Goal: Information Seeking & Learning: Check status

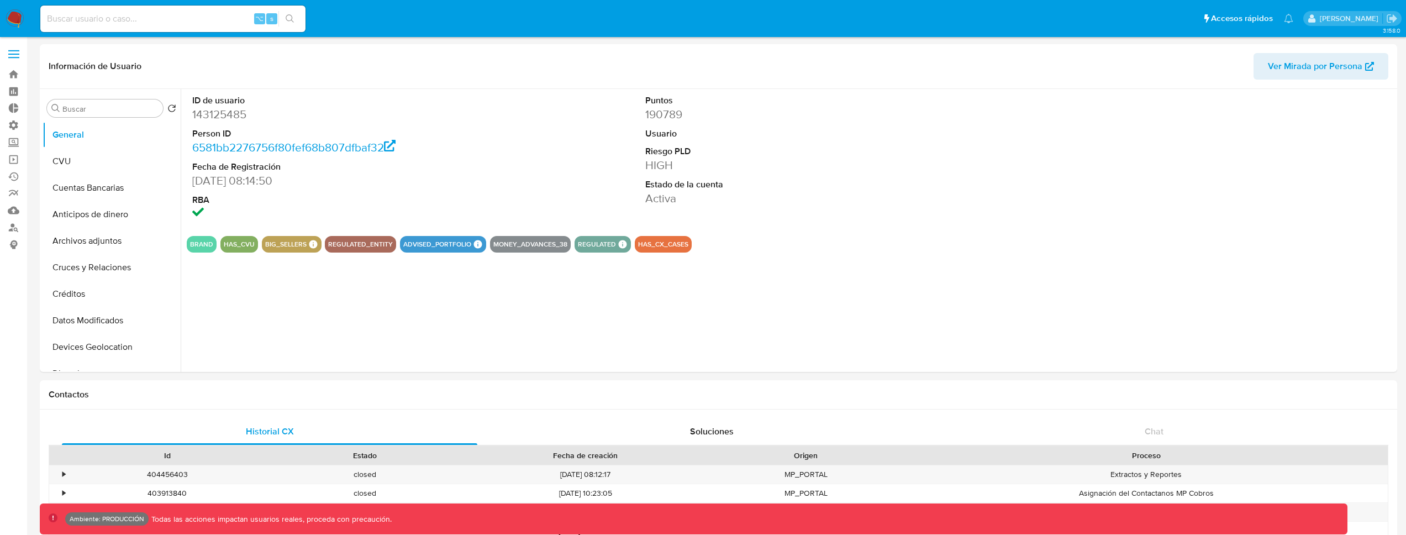
select select "10"
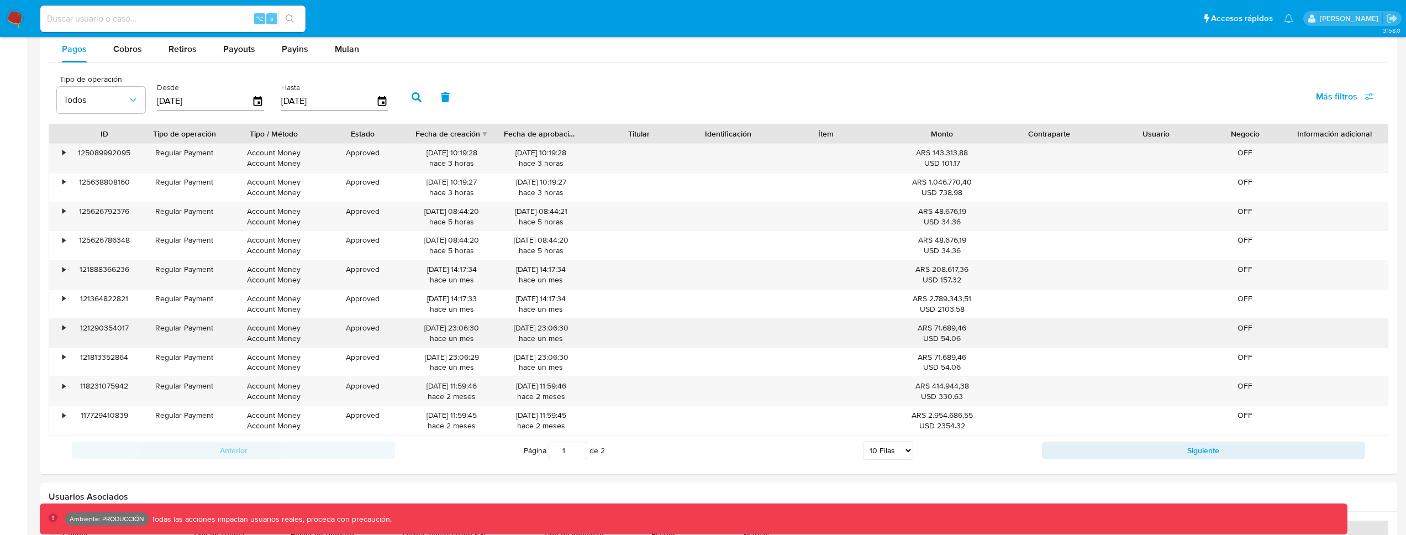
scroll to position [999, 0]
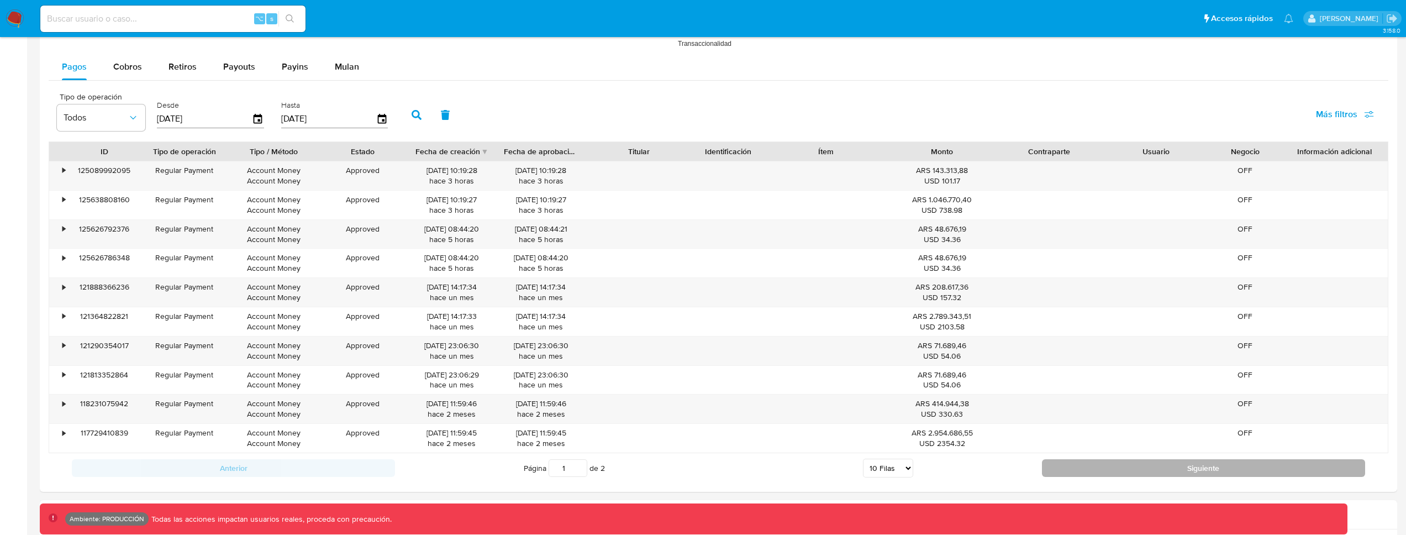
click at [1102, 466] on button "Siguiente" at bounding box center [1203, 468] width 323 height 18
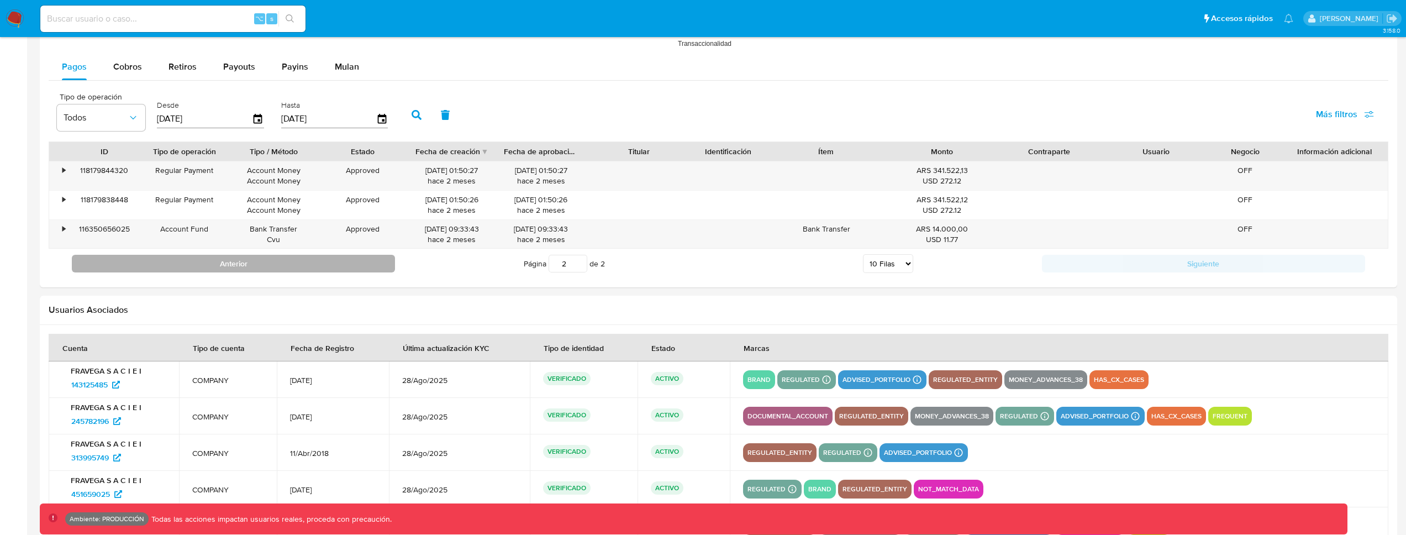
click at [378, 261] on button "Anterior" at bounding box center [233, 264] width 323 height 18
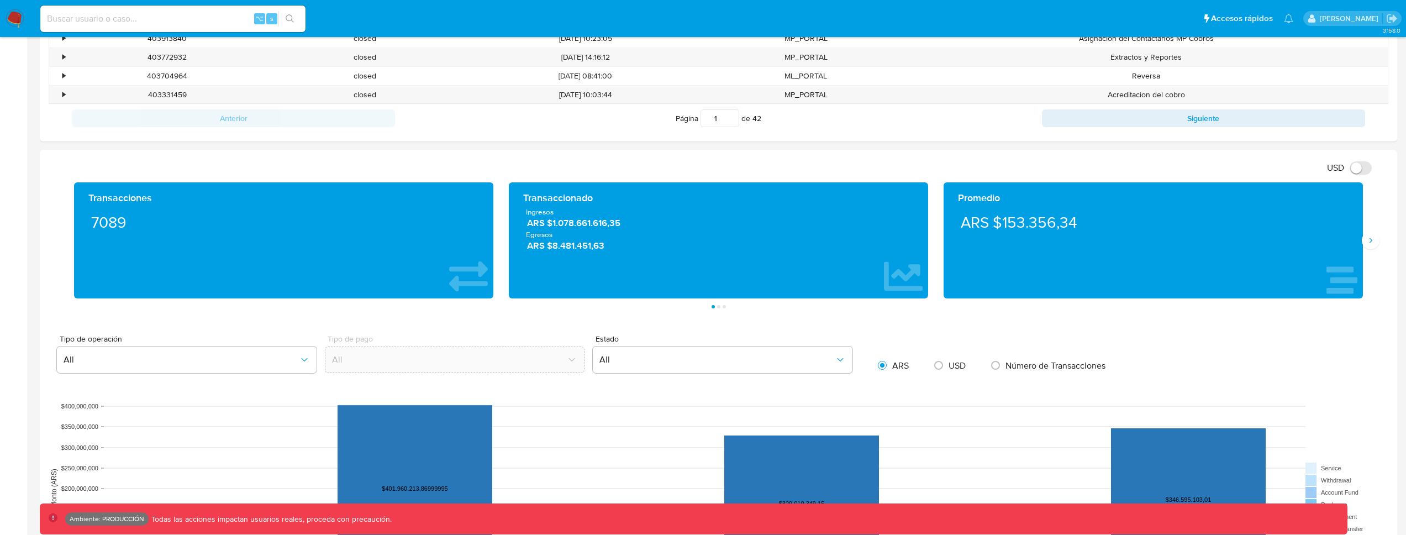
scroll to position [453, 0]
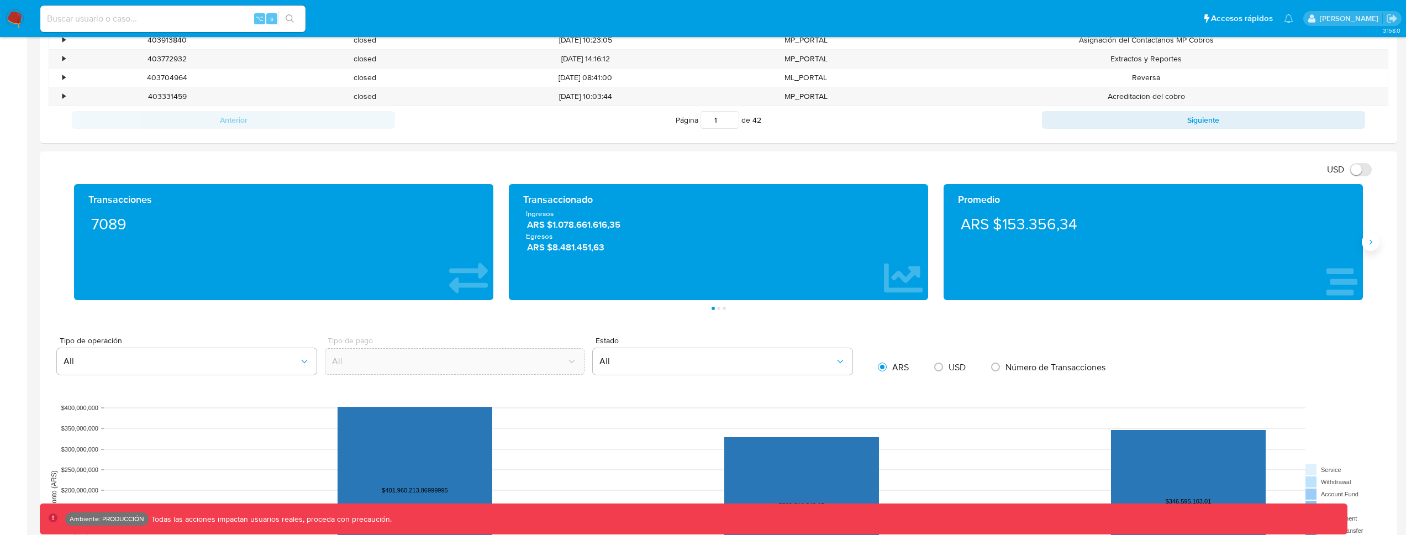
click at [1370, 241] on icon "Siguiente" at bounding box center [1370, 242] width 9 height 9
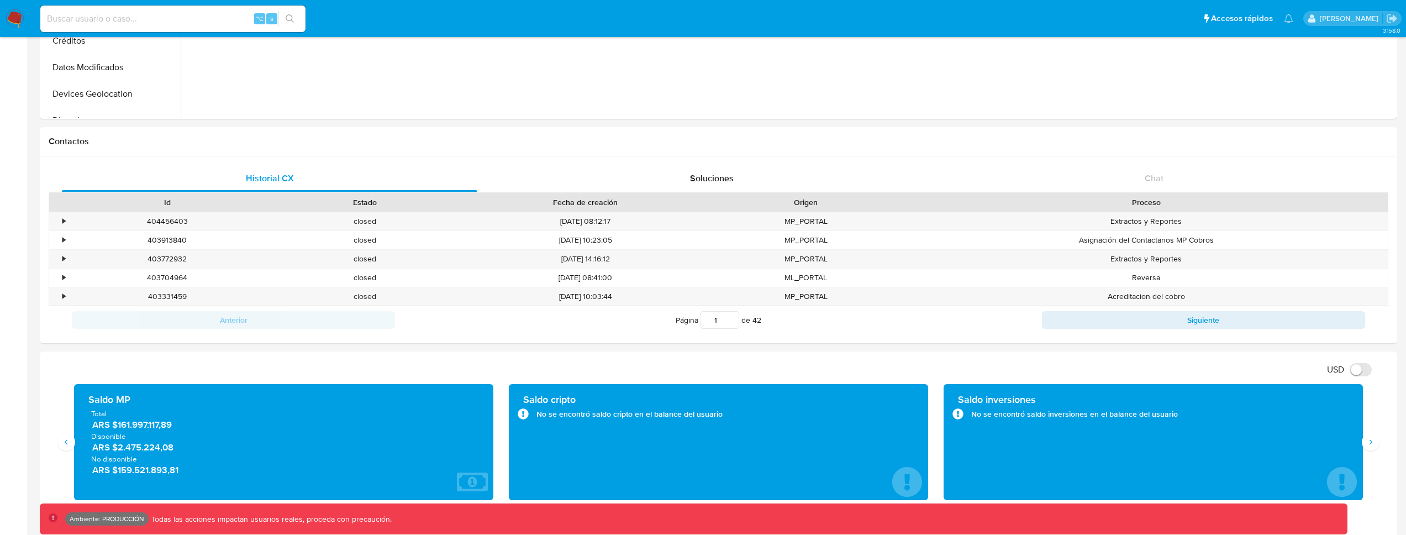
scroll to position [427, 0]
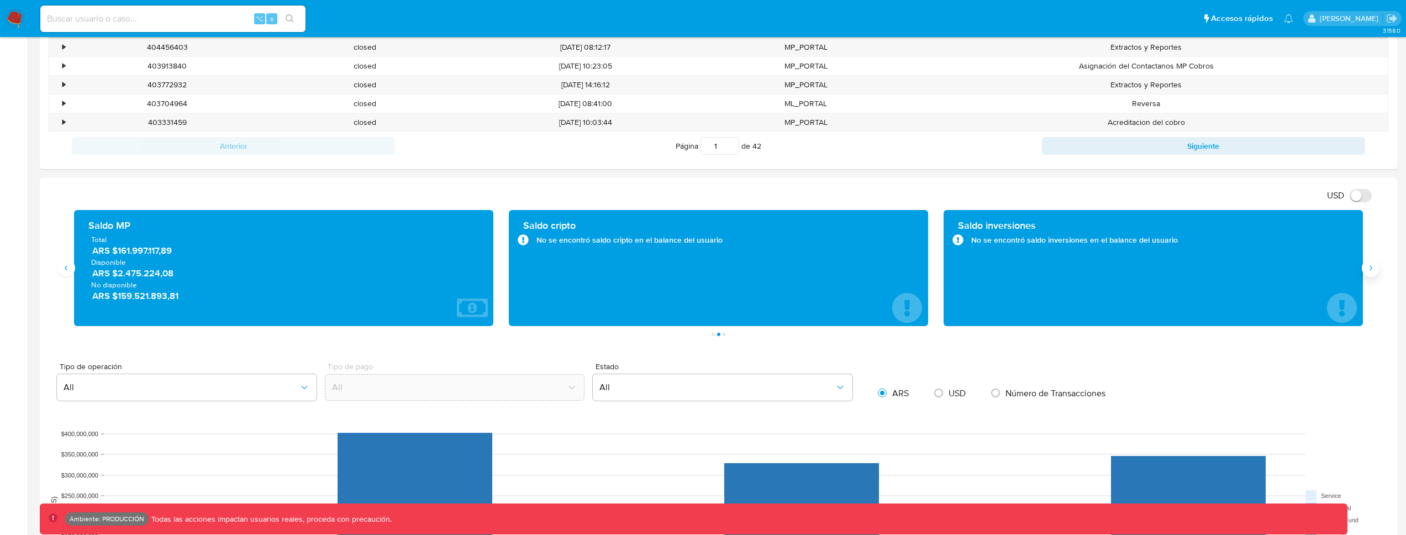
click at [1374, 266] on icon "Siguiente" at bounding box center [1370, 268] width 9 height 9
click at [64, 267] on icon "Anterior" at bounding box center [66, 268] width 9 height 9
click at [64, 270] on icon "Anterior" at bounding box center [66, 268] width 9 height 9
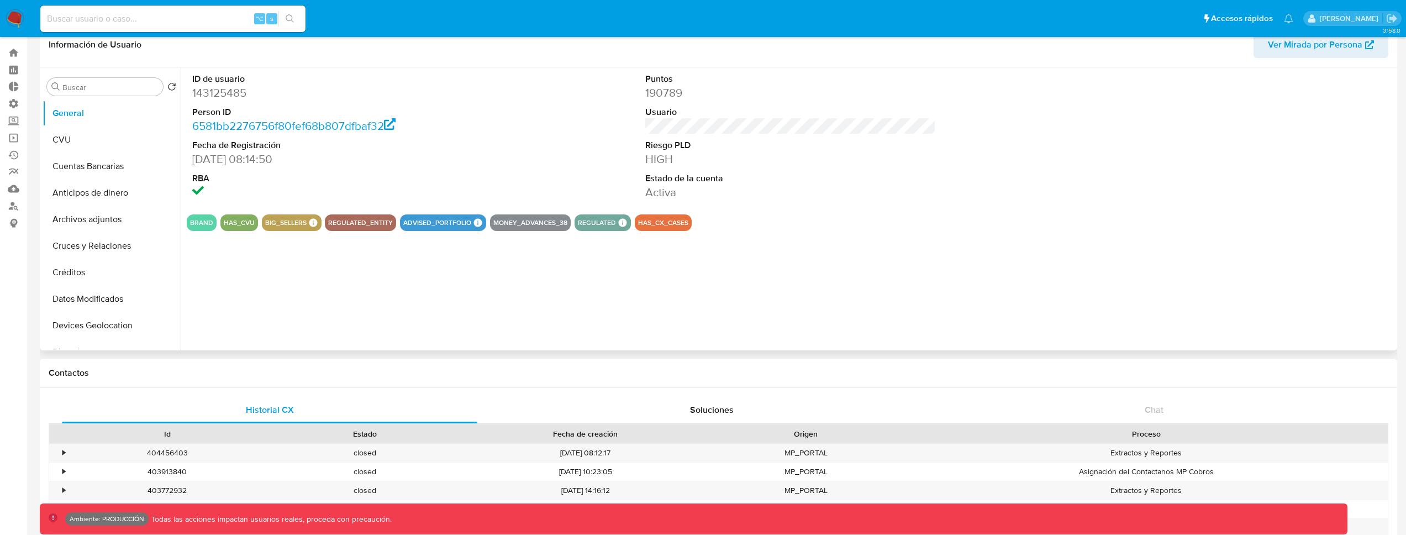
scroll to position [0, 0]
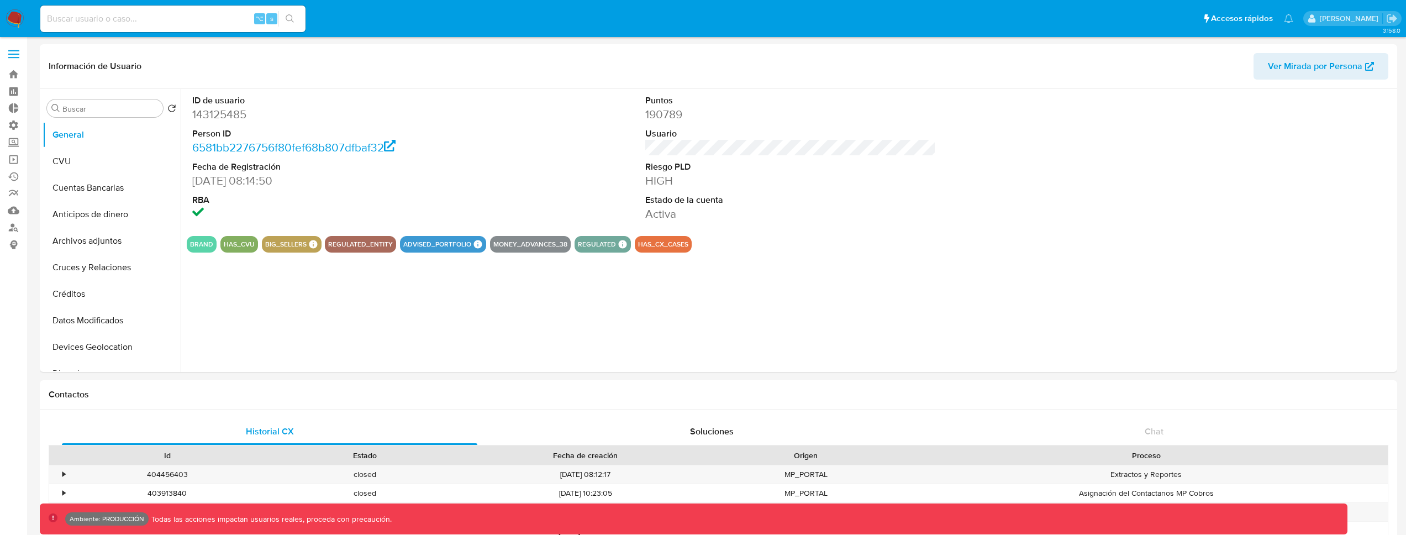
click at [10, 51] on label at bounding box center [14, 54] width 28 height 23
click at [0, 0] on input "checkbox" at bounding box center [0, 0] width 0 height 0
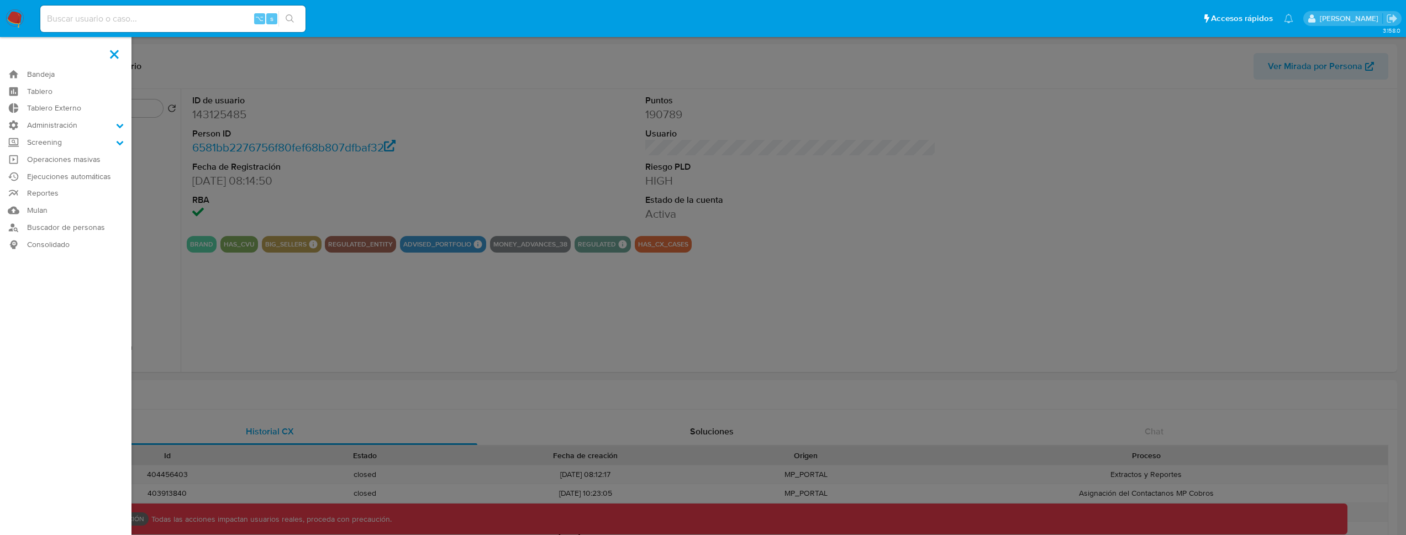
click at [115, 56] on span at bounding box center [114, 54] width 9 height 9
click at [0, 0] on input "checkbox" at bounding box center [0, 0] width 0 height 0
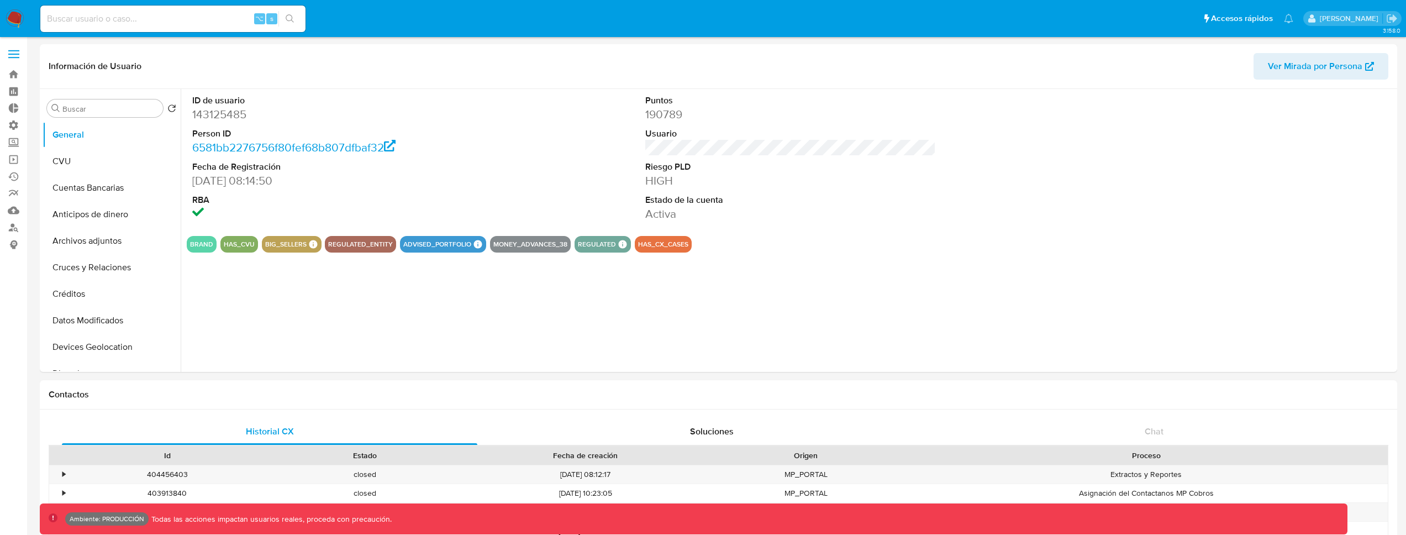
click at [10, 54] on span at bounding box center [13, 55] width 11 height 2
click at [0, 0] on input "checkbox" at bounding box center [0, 0] width 0 height 0
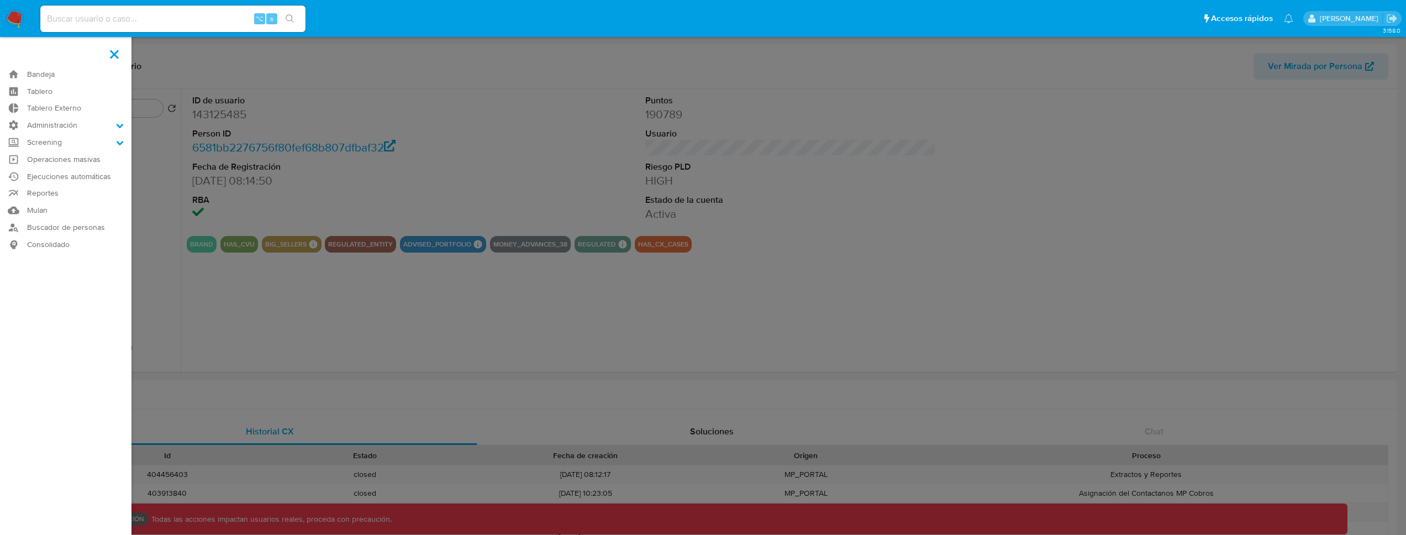
click at [117, 52] on span at bounding box center [114, 54] width 9 height 9
click at [0, 0] on input "checkbox" at bounding box center [0, 0] width 0 height 0
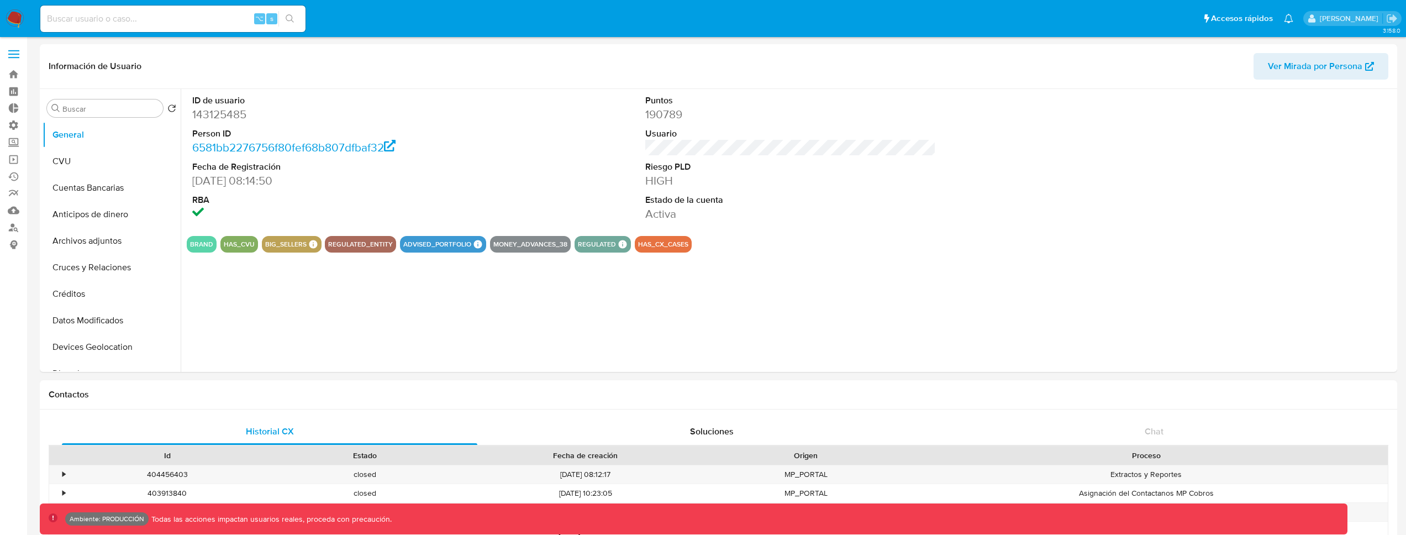
click at [1293, 20] on icon "Notificaciones" at bounding box center [1288, 18] width 9 height 9
click at [1185, 12] on span at bounding box center [1185, 12] width 0 height 0
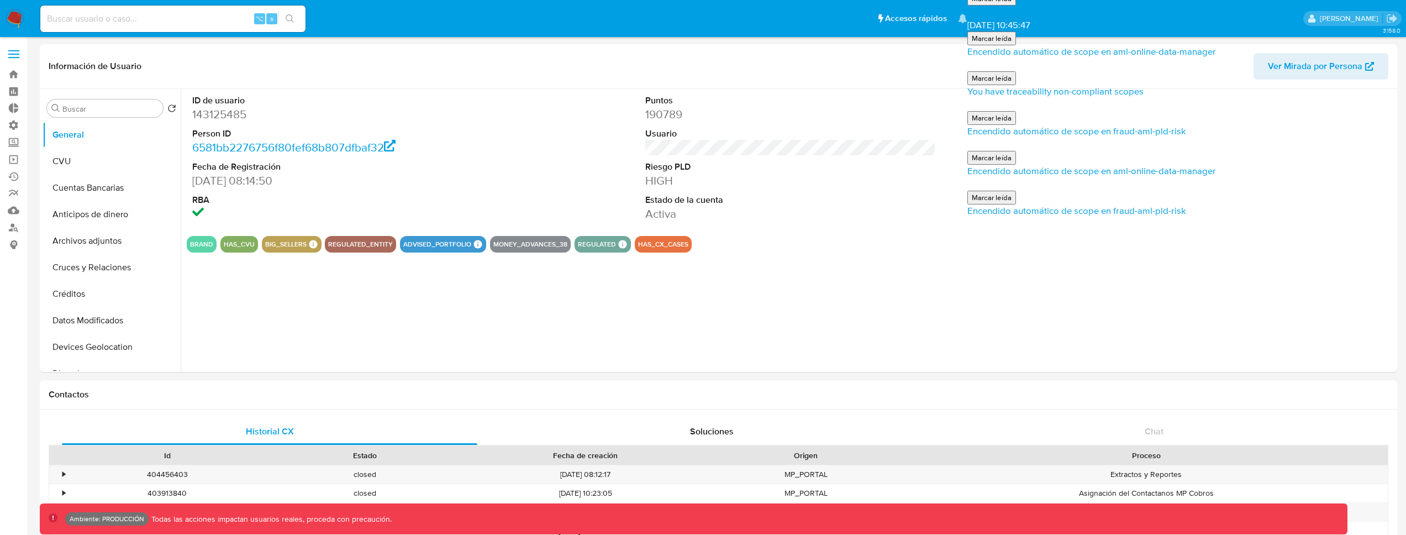
click at [1084, 51] on div "Información de Usuario Ver Mirada por Persona" at bounding box center [718, 66] width 1357 height 45
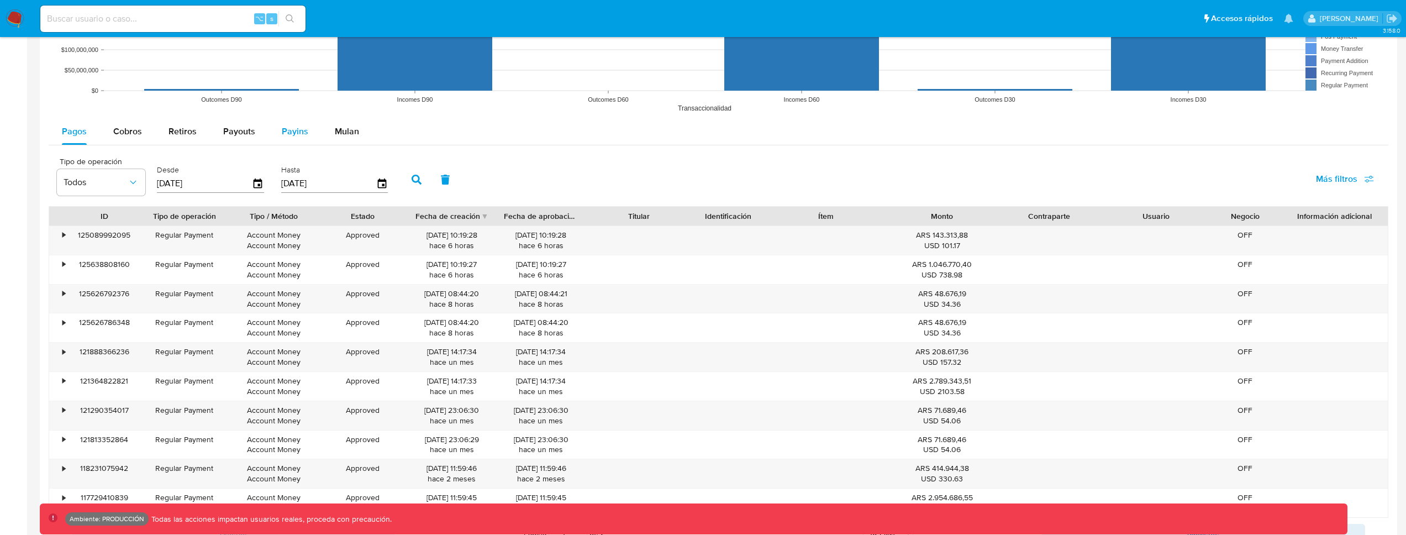
scroll to position [919, 0]
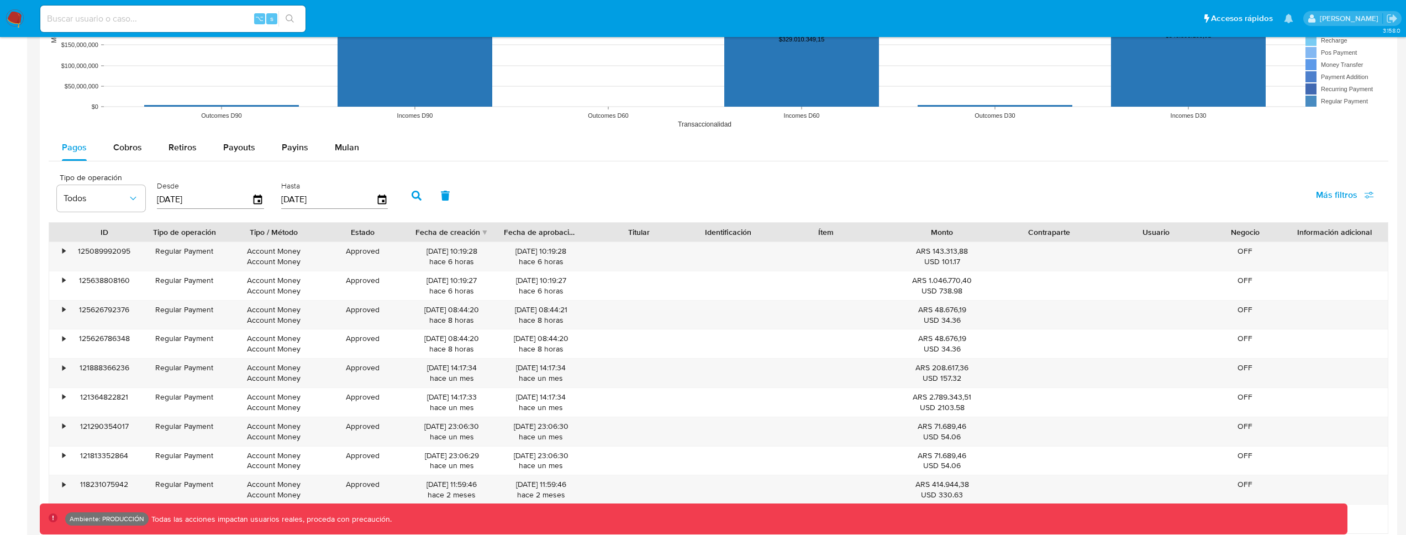
click at [229, 131] on rect at bounding box center [719, 23] width 1340 height 221
click at [230, 142] on span "Payouts" at bounding box center [239, 147] width 32 height 13
select select "10"
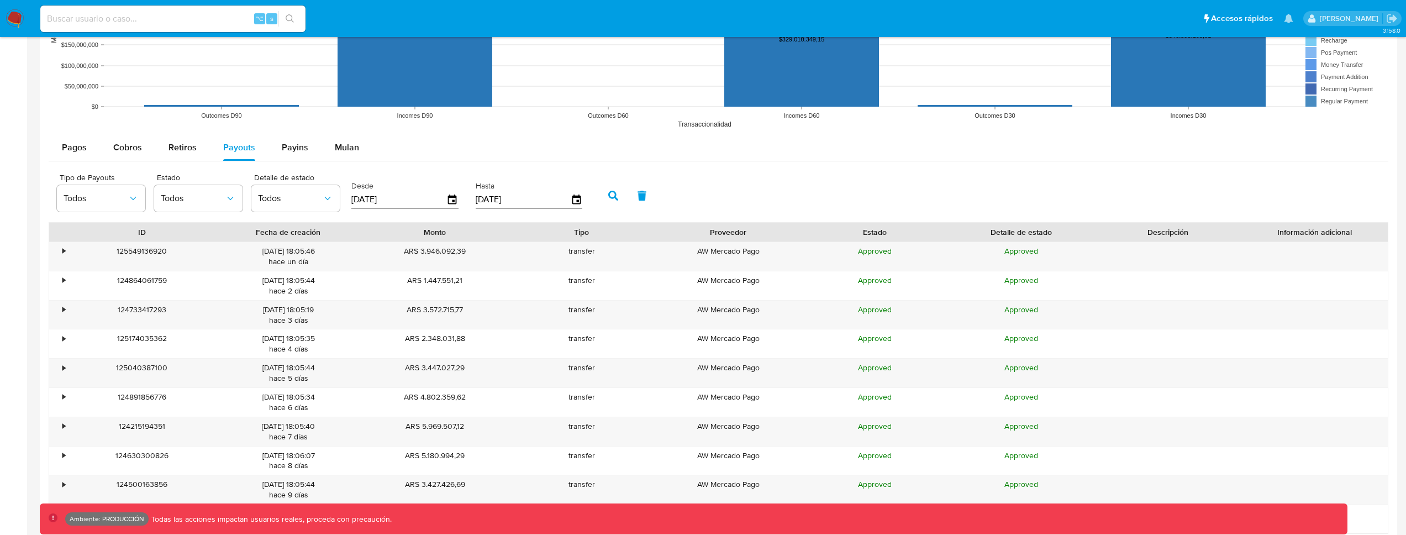
click at [293, 166] on div "Pagos Cobros Retiros Payouts Payins Mulan Tipo de operación Todos Desde [DATE] …" at bounding box center [719, 348] width 1340 height 429
click at [299, 150] on span "Payins" at bounding box center [295, 147] width 27 height 13
select select "10"
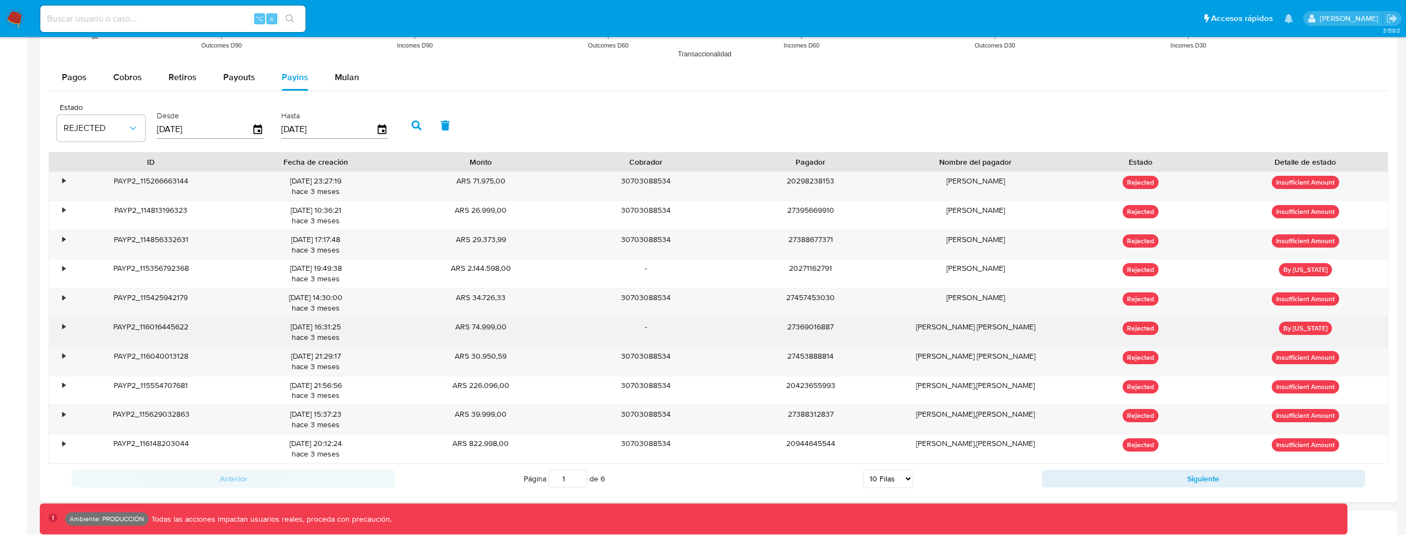
scroll to position [989, 0]
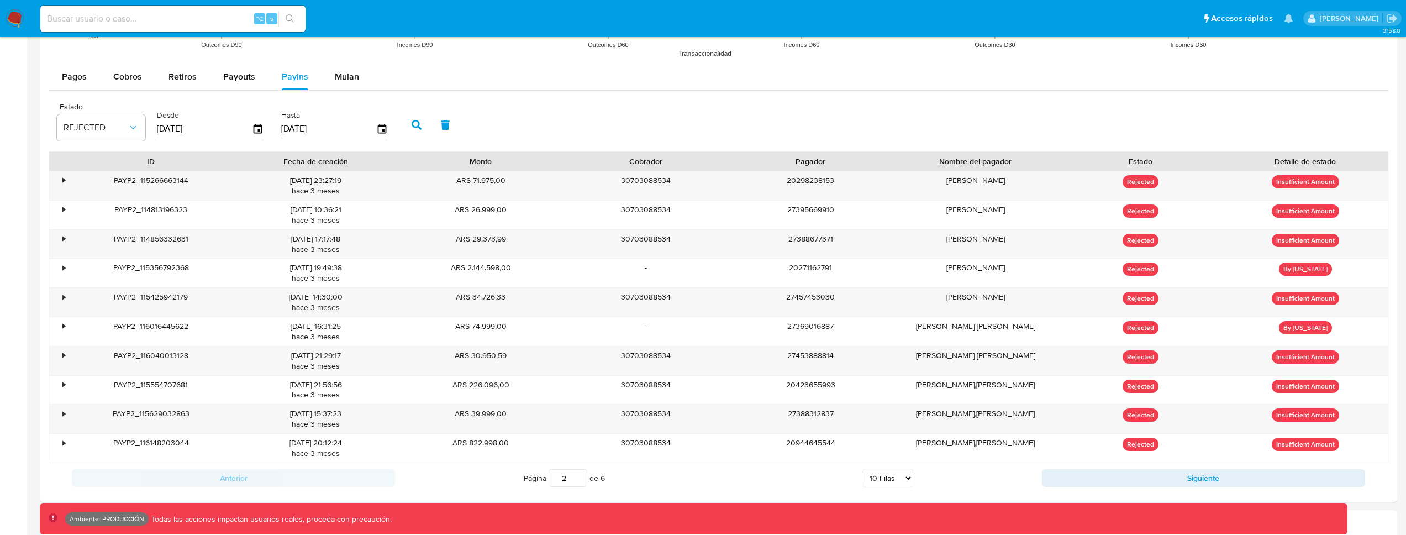
click at [579, 476] on input "2" at bounding box center [568, 478] width 39 height 18
click at [579, 476] on input "3" at bounding box center [568, 478] width 39 height 18
click at [579, 476] on input "4" at bounding box center [568, 478] width 39 height 18
click at [579, 476] on input "5" at bounding box center [568, 478] width 39 height 18
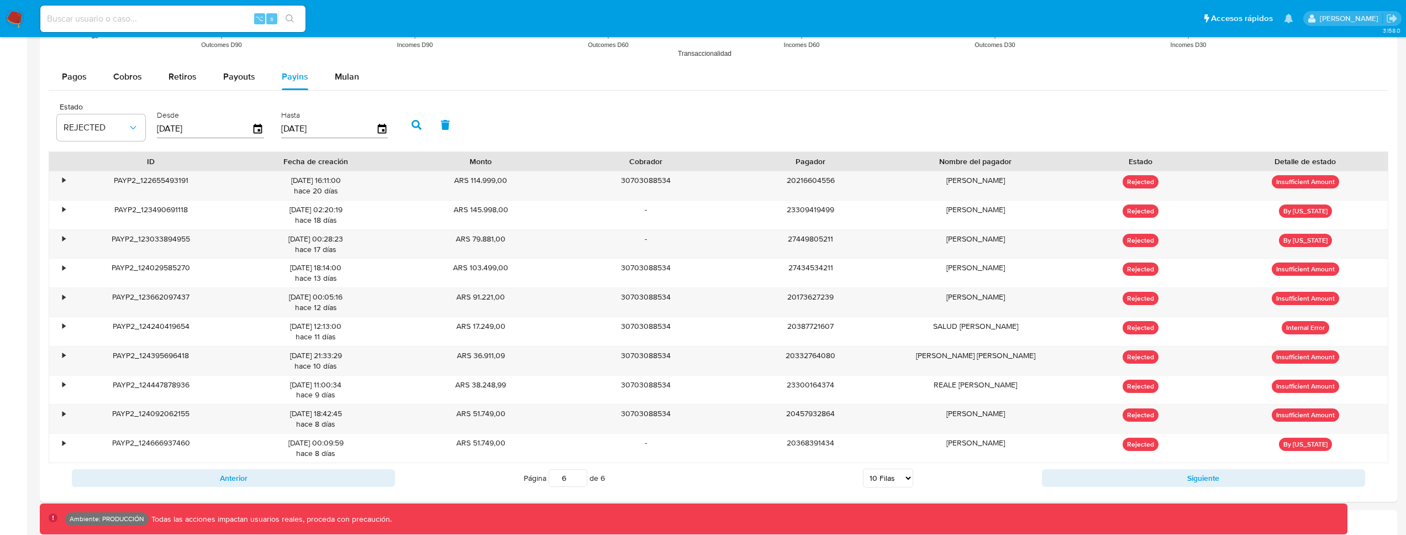
click at [580, 476] on input "6" at bounding box center [568, 478] width 39 height 18
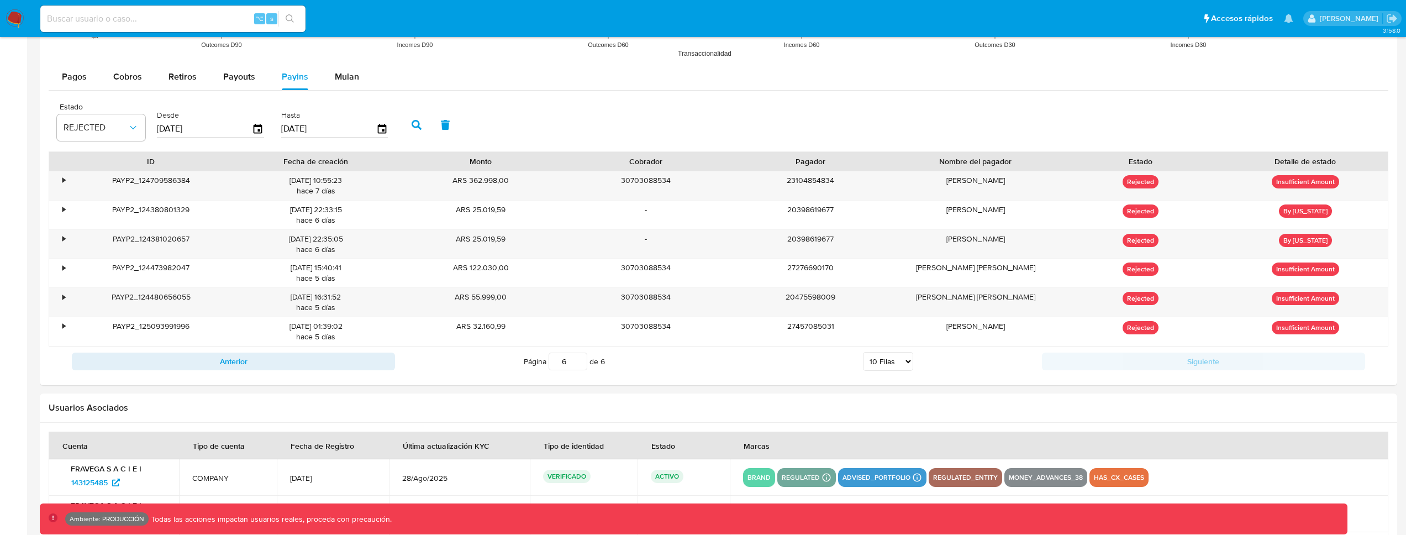
click at [569, 364] on input "6" at bounding box center [568, 361] width 39 height 18
click at [564, 363] on input "6" at bounding box center [568, 361] width 39 height 18
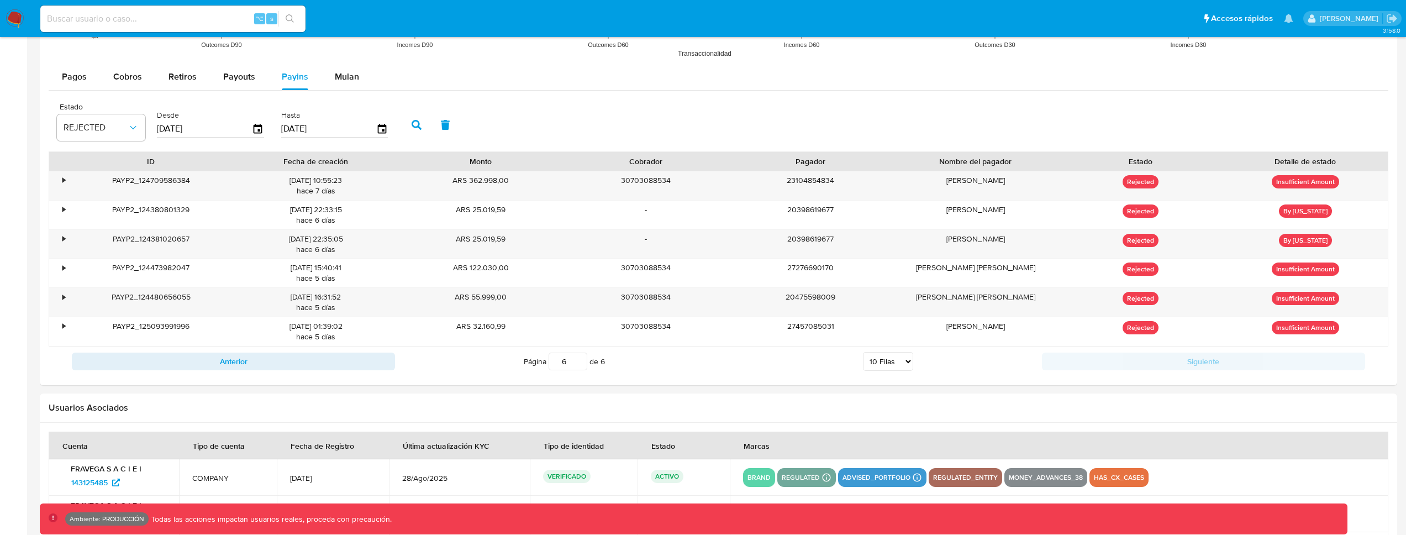
click at [565, 362] on input "6" at bounding box center [568, 361] width 39 height 18
click at [579, 364] on input "5" at bounding box center [568, 361] width 39 height 18
click at [579, 364] on input "4" at bounding box center [568, 361] width 39 height 18
click at [579, 364] on input "3" at bounding box center [568, 361] width 39 height 18
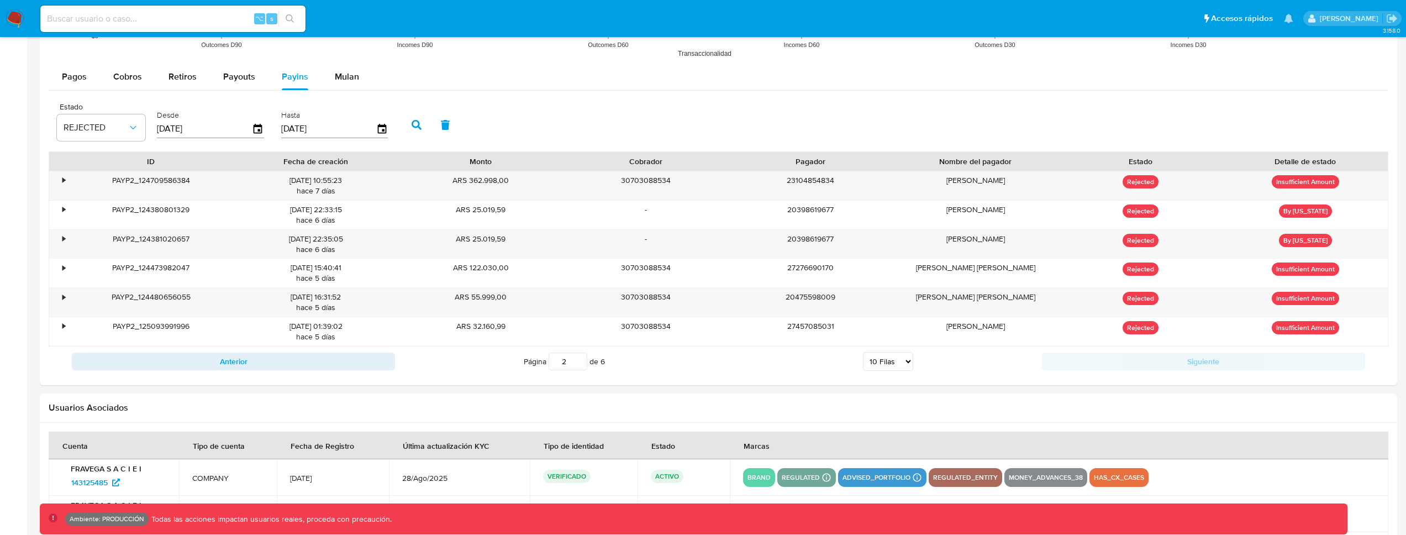
click at [579, 364] on input "2" at bounding box center [568, 361] width 39 height 18
click at [579, 364] on input "1" at bounding box center [568, 361] width 39 height 18
type input "1"
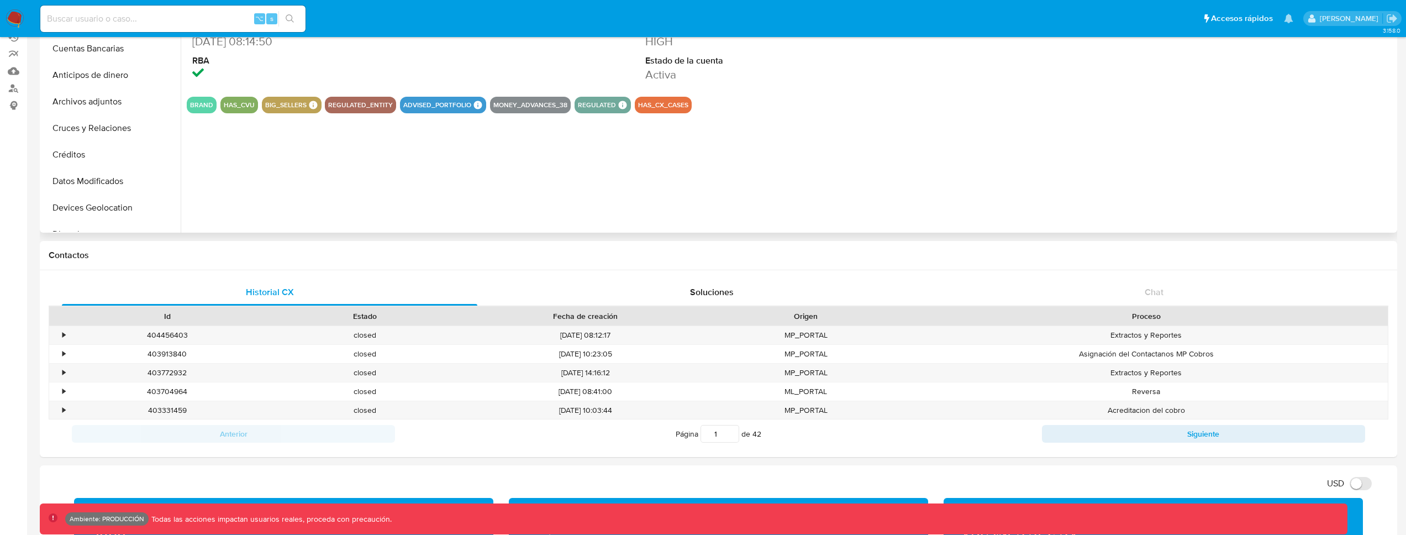
scroll to position [0, 0]
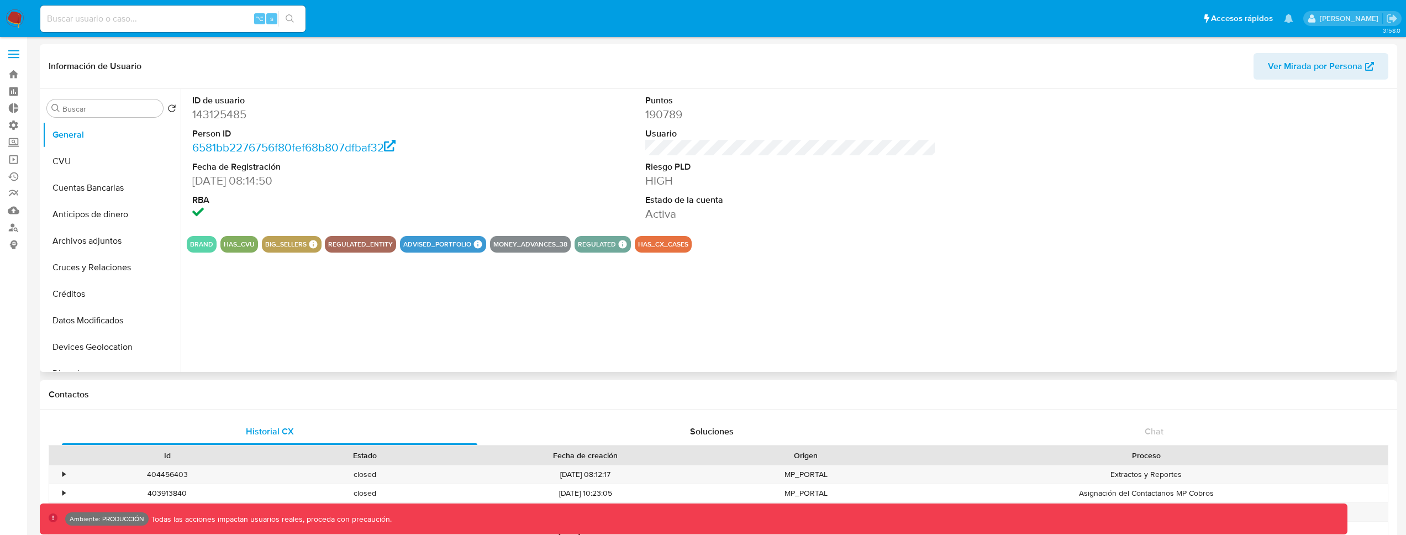
click at [608, 260] on div "ID de usuario 143125485 Person ID 6581bb2276756f80fef68b807dfbaf32 Fecha de Reg…" at bounding box center [788, 230] width 1214 height 283
click at [1018, 185] on div "ID de usuario 143125485 Person ID 6581bb2276756f80fef68b807dfbaf32 Fecha de Reg…" at bounding box center [791, 158] width 1208 height 138
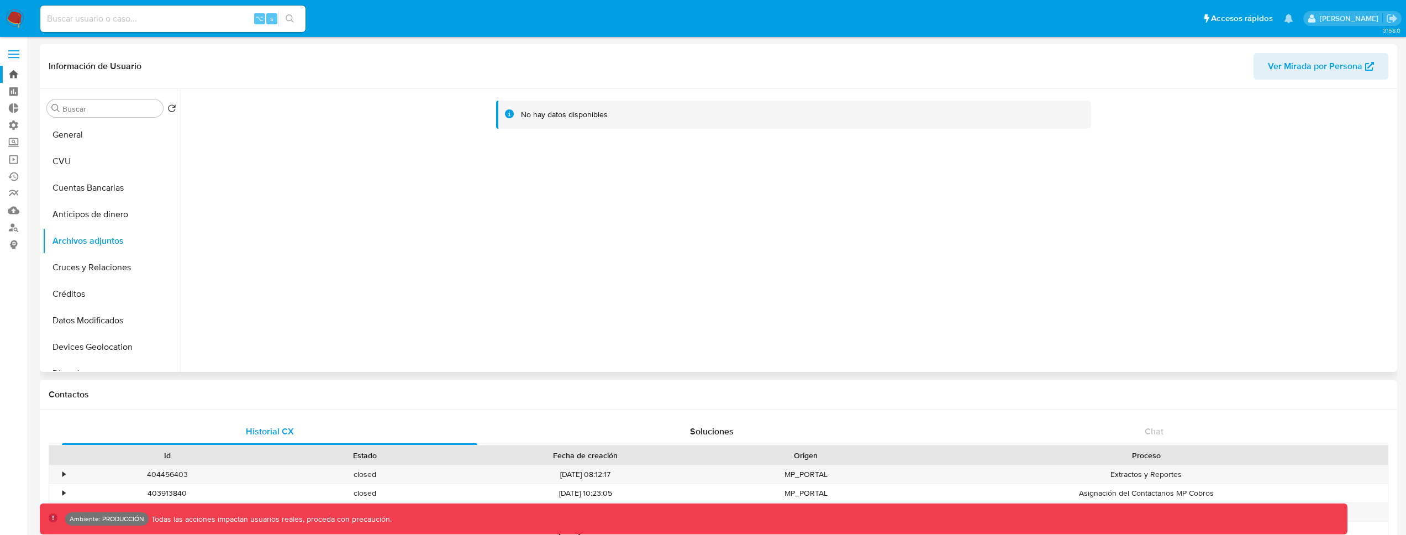
click at [23, 77] on link "Bandeja" at bounding box center [65, 74] width 131 height 17
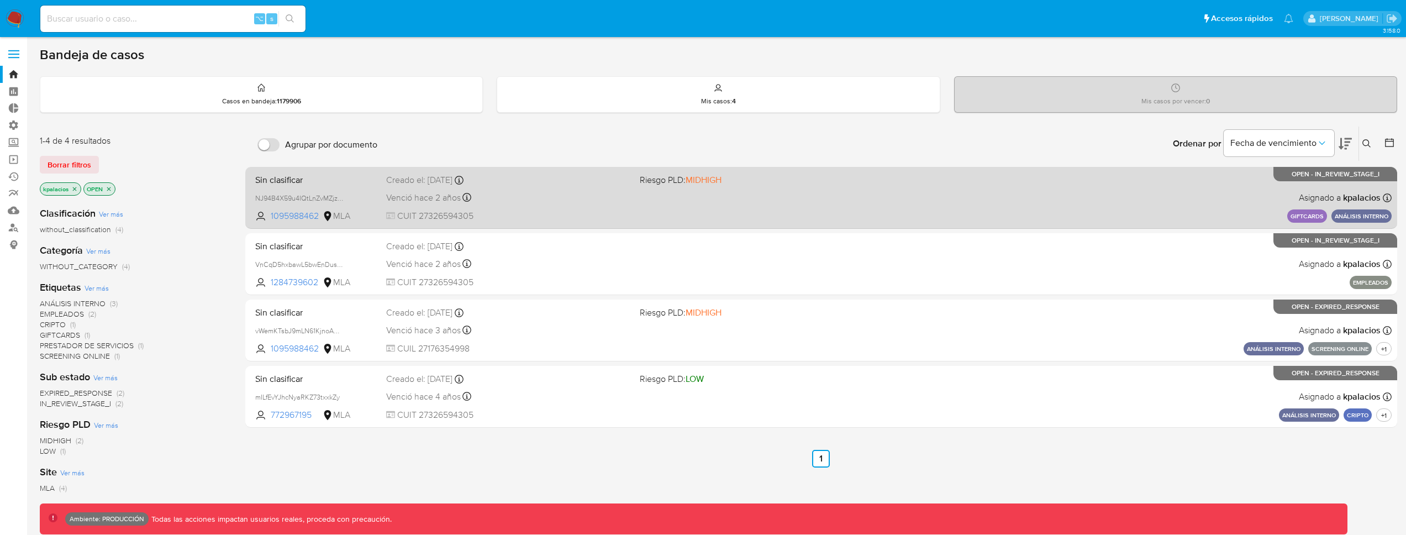
click at [601, 204] on div "Venció [DATE] Vence el [DATE] 16:28:21" at bounding box center [508, 197] width 245 height 15
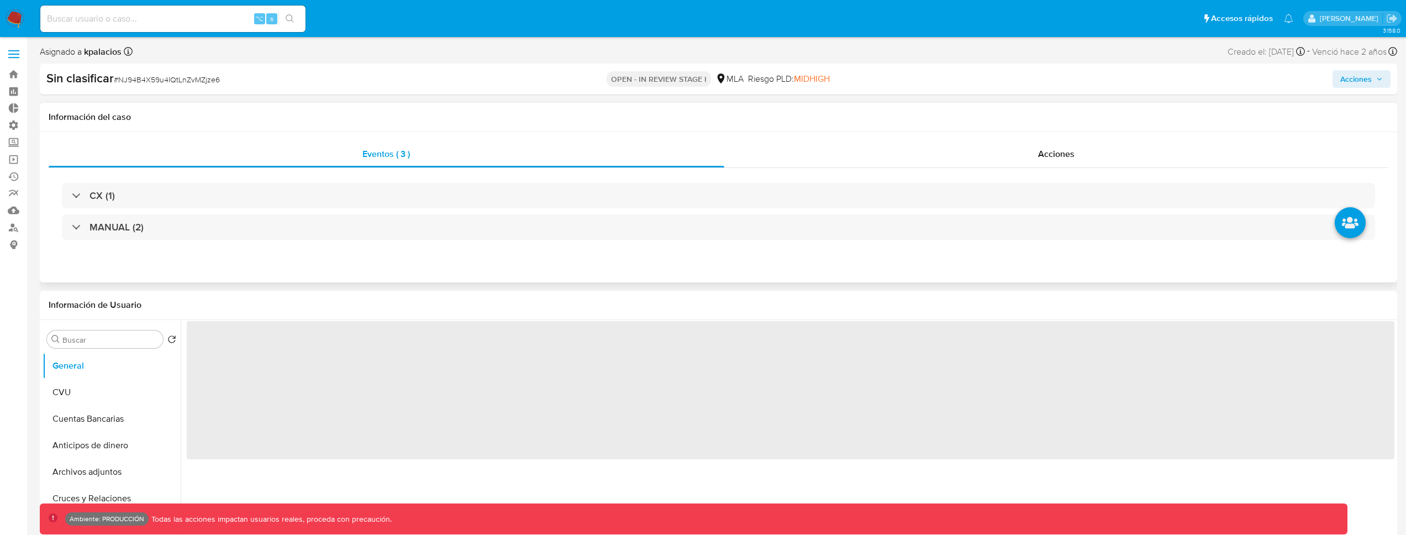
click at [695, 113] on h1 "Información del caso" at bounding box center [719, 117] width 1340 height 11
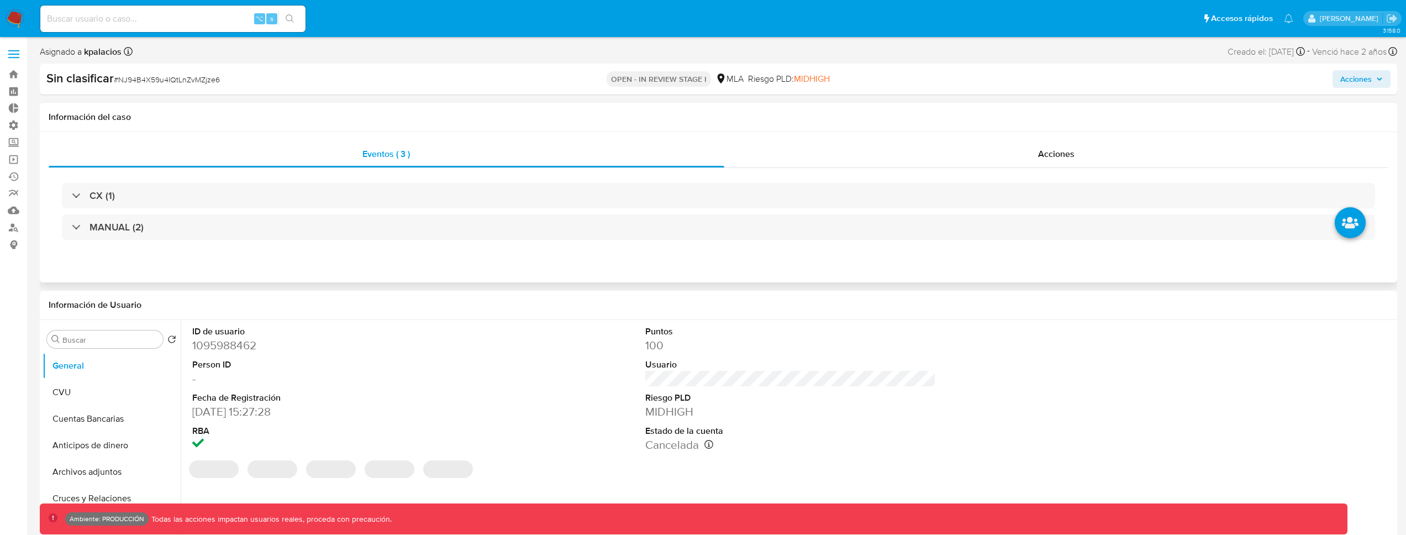
select select "10"
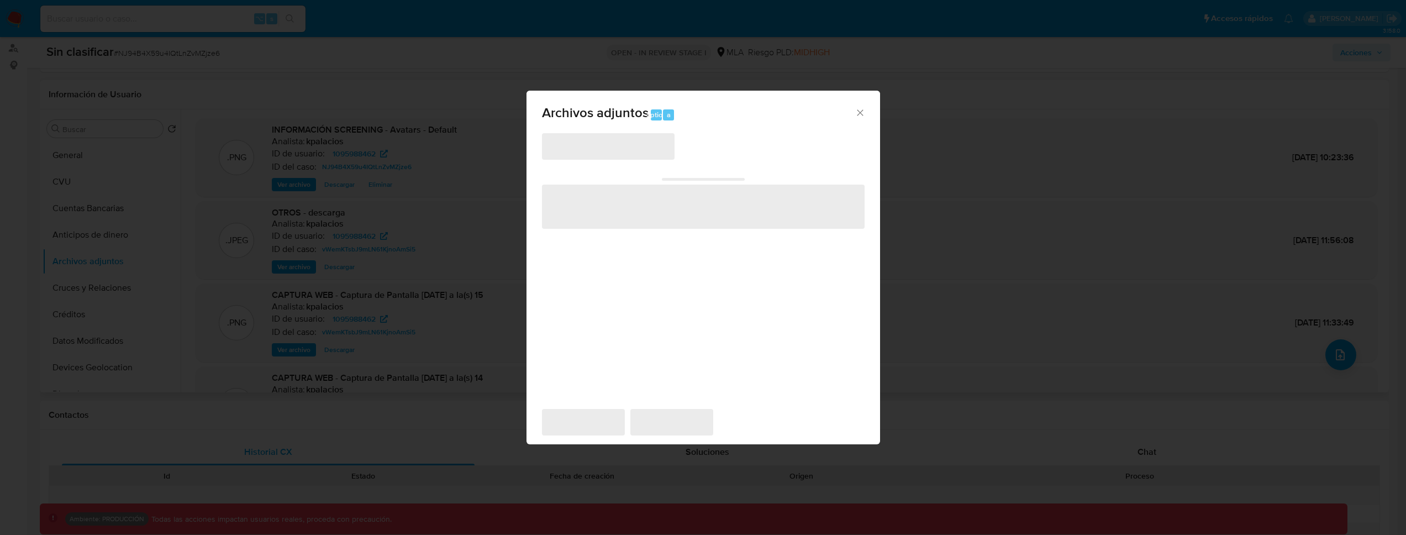
scroll to position [149, 0]
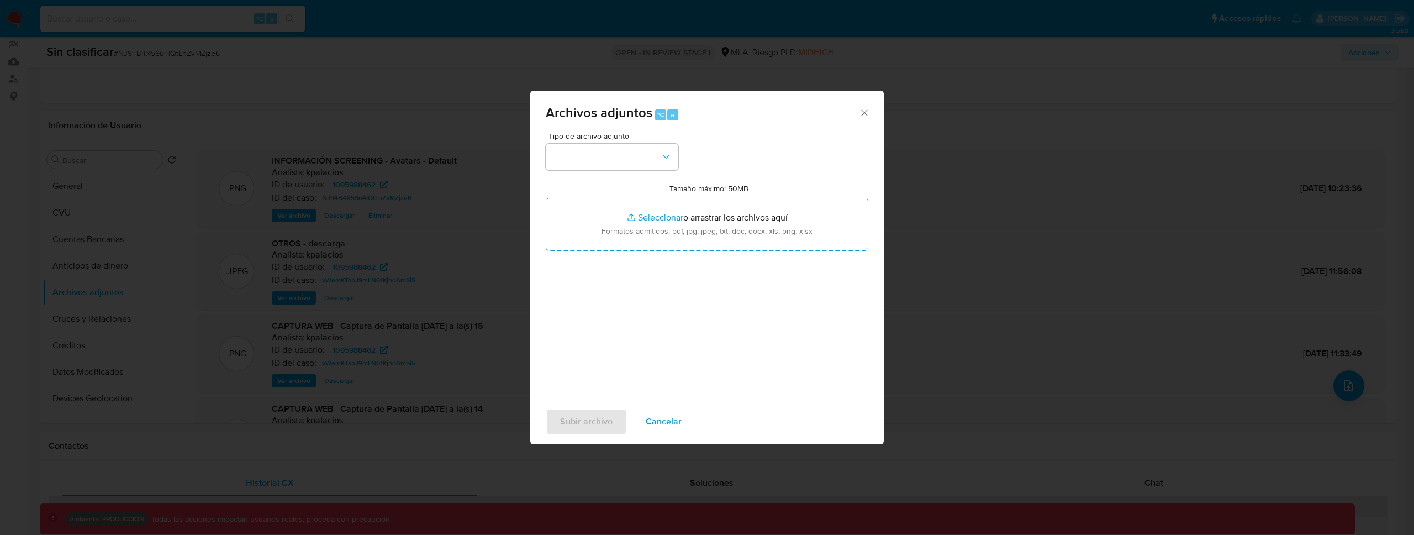
click at [861, 112] on icon "Cerrar" at bounding box center [864, 112] width 11 height 11
click at [866, 115] on icon "Cerrar" at bounding box center [864, 112] width 6 height 6
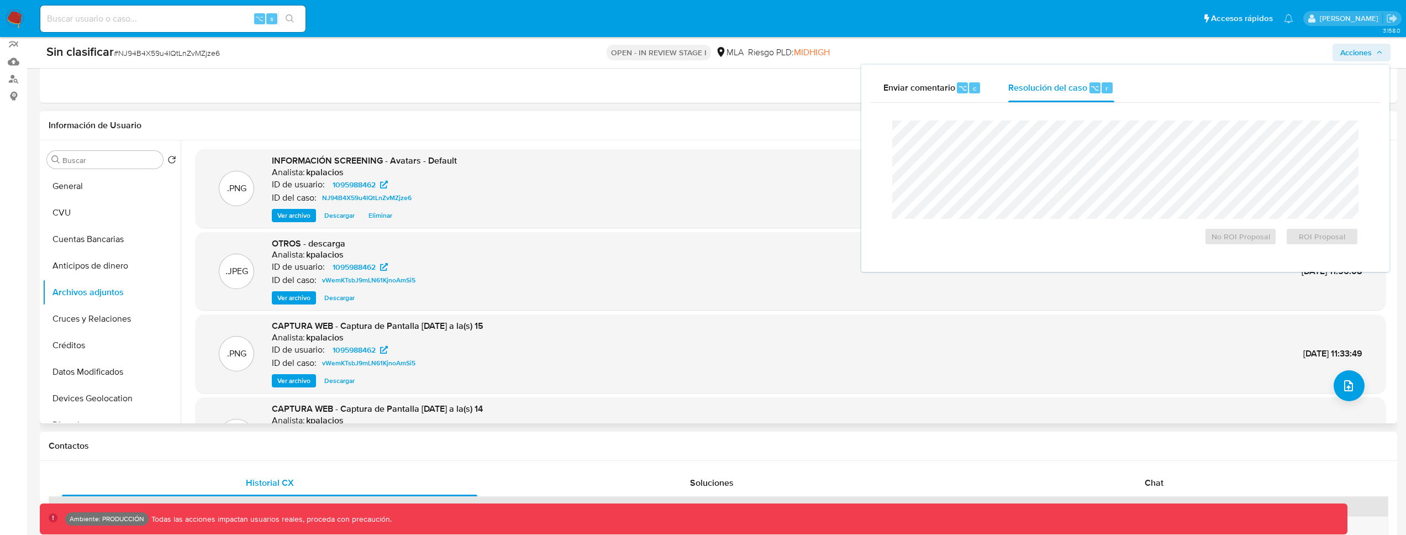
click at [776, 126] on header "Información de Usuario" at bounding box center [719, 125] width 1340 height 11
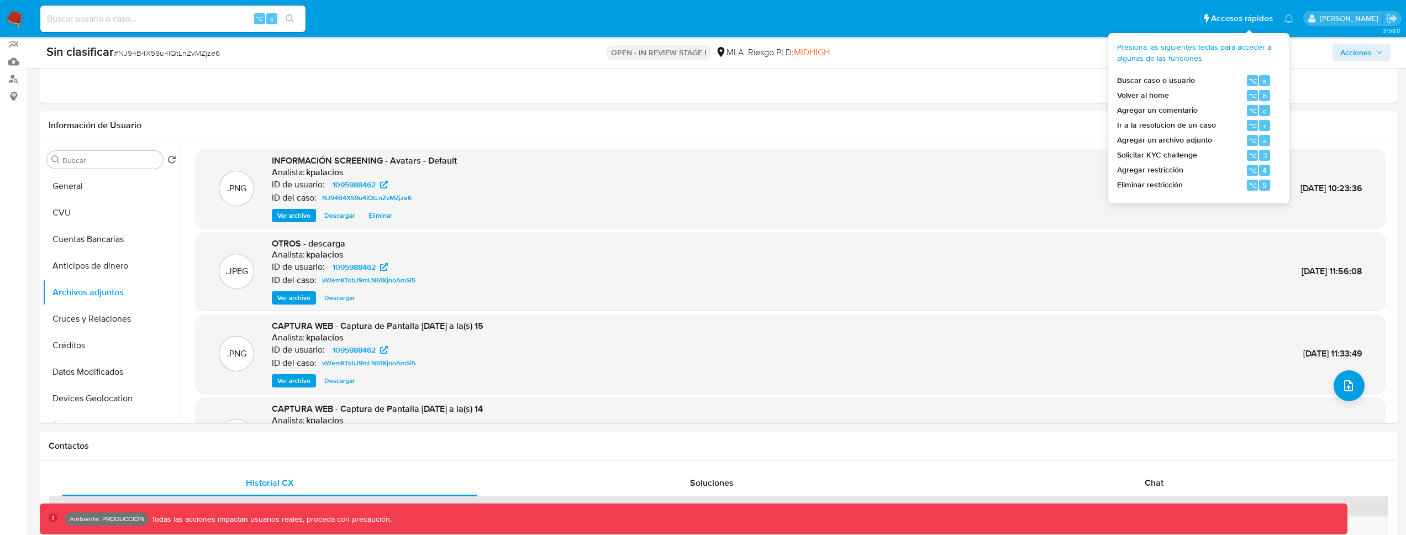
scroll to position [1499, 0]
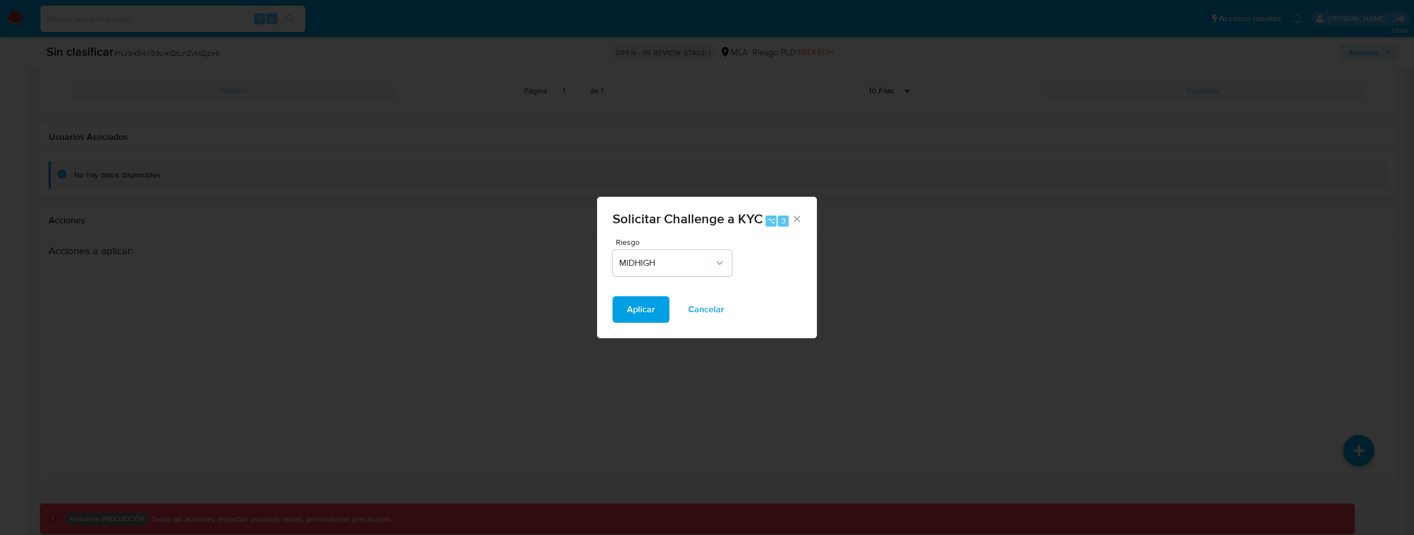
click at [796, 220] on icon "Cerrar" at bounding box center [797, 219] width 6 height 6
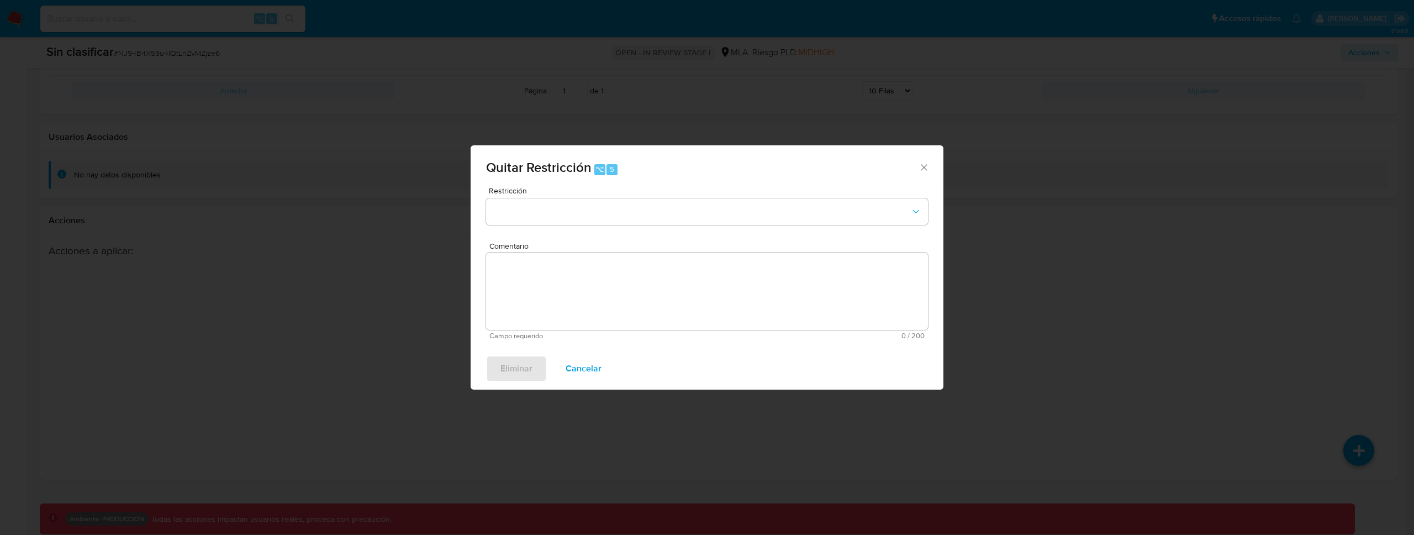
click at [1152, 89] on div "Quitar Restricción ⌥ 5 Restricción Comentario Campo requerido 0 / 200 200 carac…" at bounding box center [707, 267] width 1414 height 535
click at [914, 165] on span "Quitar Restricción ⌥ 5" at bounding box center [702, 168] width 433 height 14
click at [930, 163] on div "Quitar Restricción ⌥ 5" at bounding box center [707, 165] width 473 height 41
click at [929, 169] on icon "Cerrar ventana" at bounding box center [924, 167] width 11 height 11
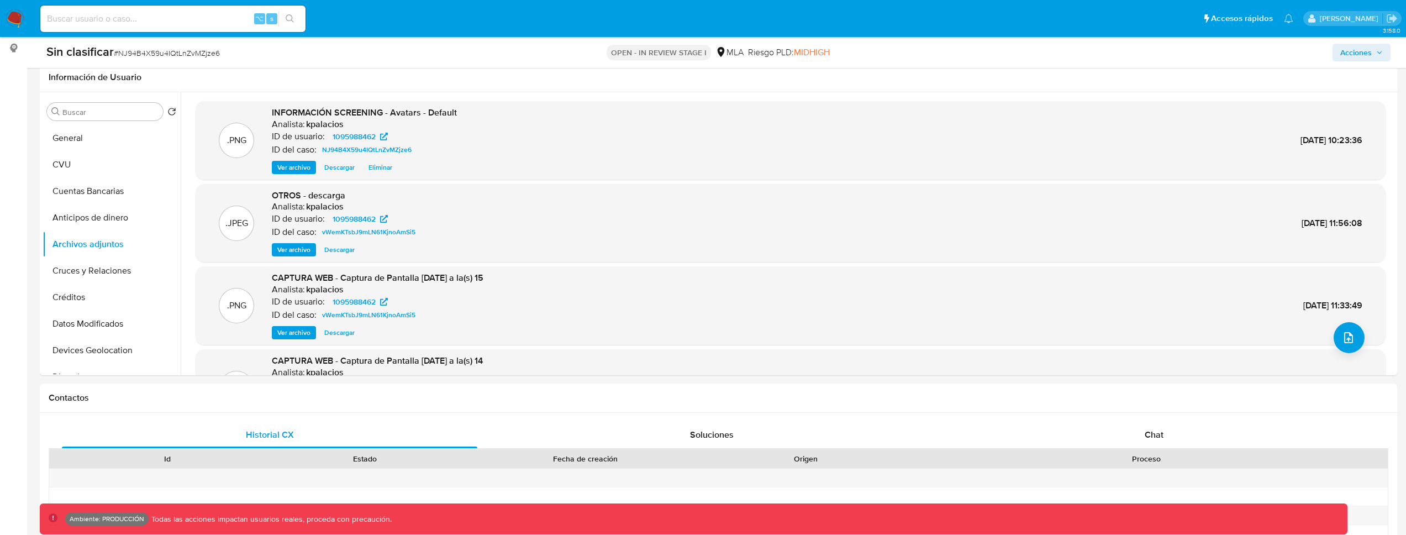
scroll to position [196, 0]
click at [1337, 22] on p "[PERSON_NAME]" at bounding box center [1351, 18] width 62 height 10
click at [1338, 24] on div "[PERSON_NAME]" at bounding box center [1352, 18] width 98 height 15
click at [1351, 22] on p "[PERSON_NAME]" at bounding box center [1351, 18] width 62 height 10
